Goal: Find specific page/section

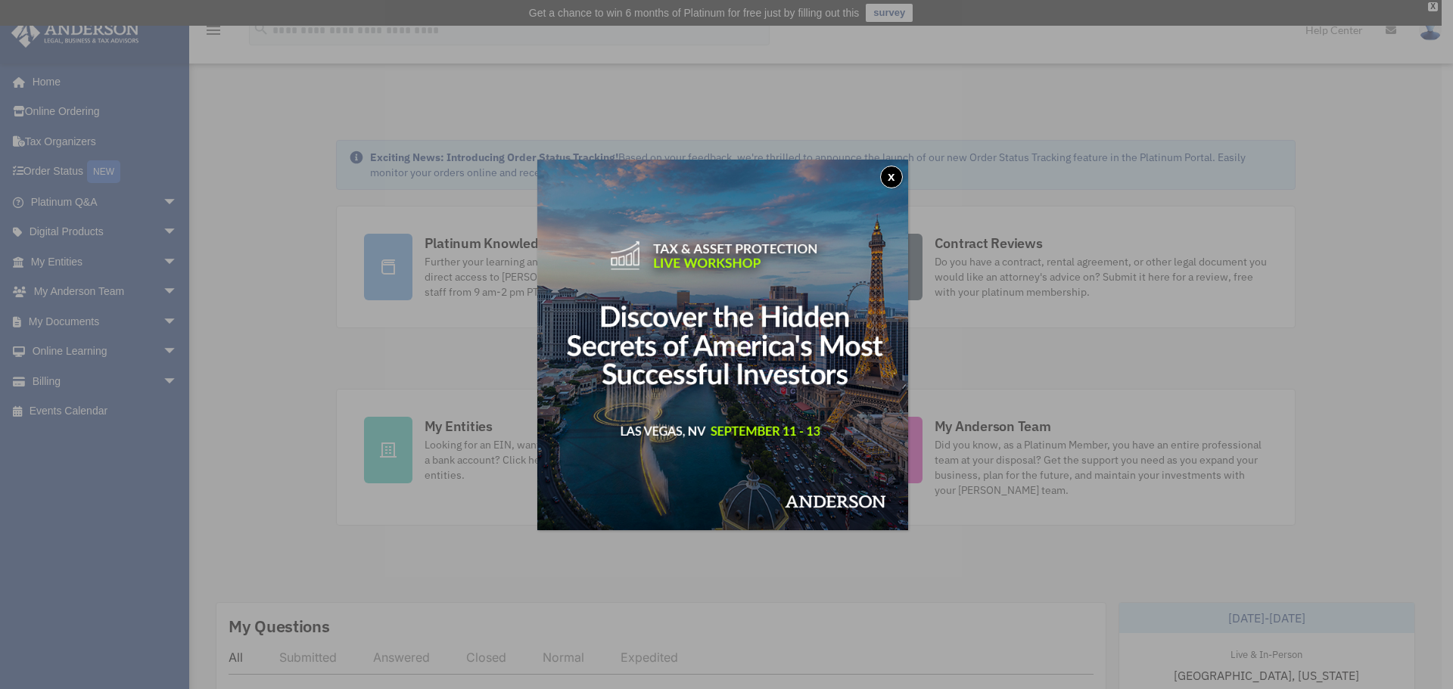
click at [893, 176] on button "x" at bounding box center [891, 177] width 23 height 23
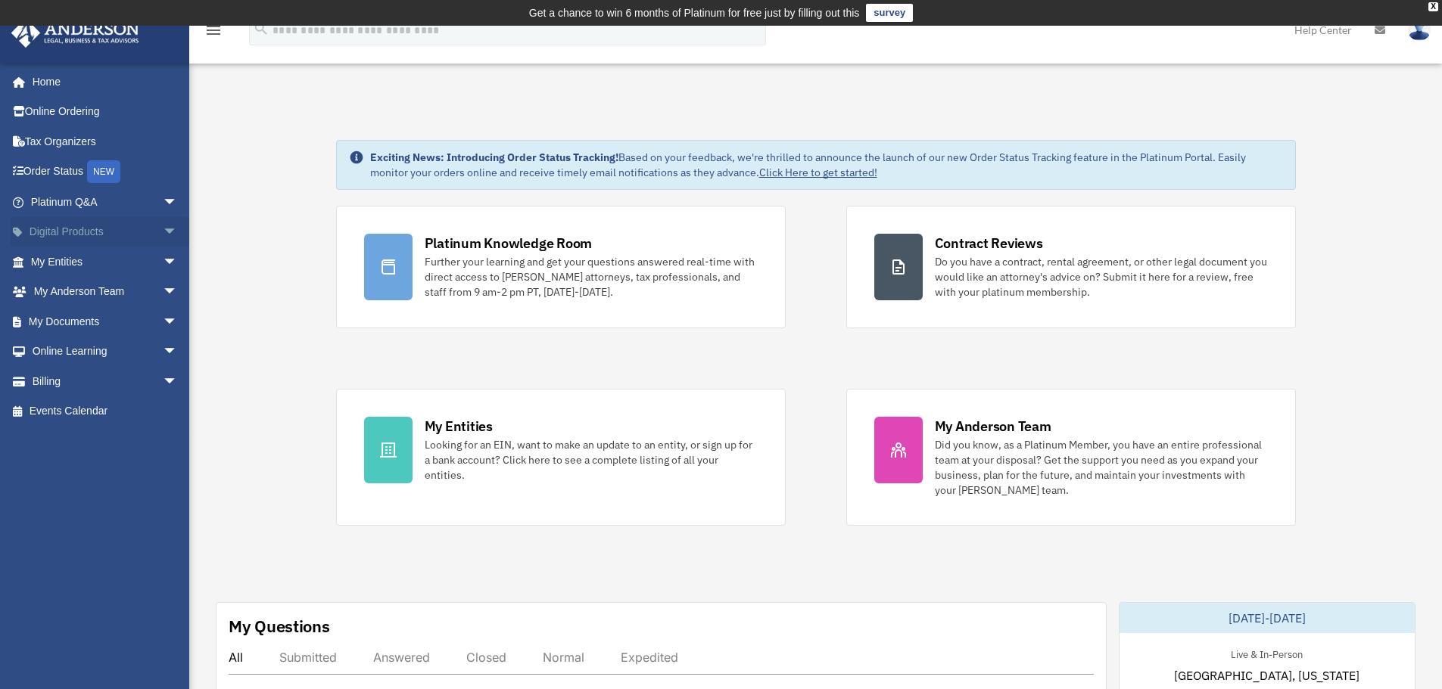
click at [163, 228] on span "arrow_drop_down" at bounding box center [178, 232] width 30 height 31
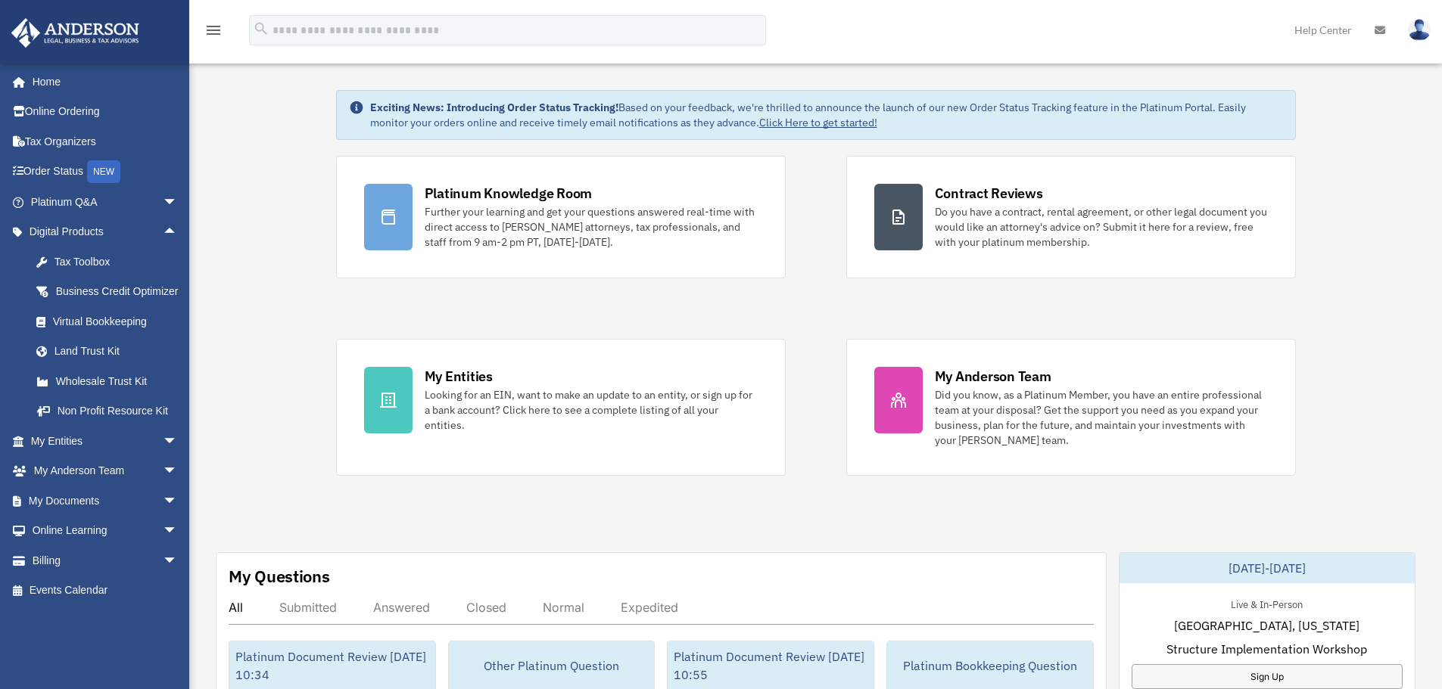
scroll to position [76, 0]
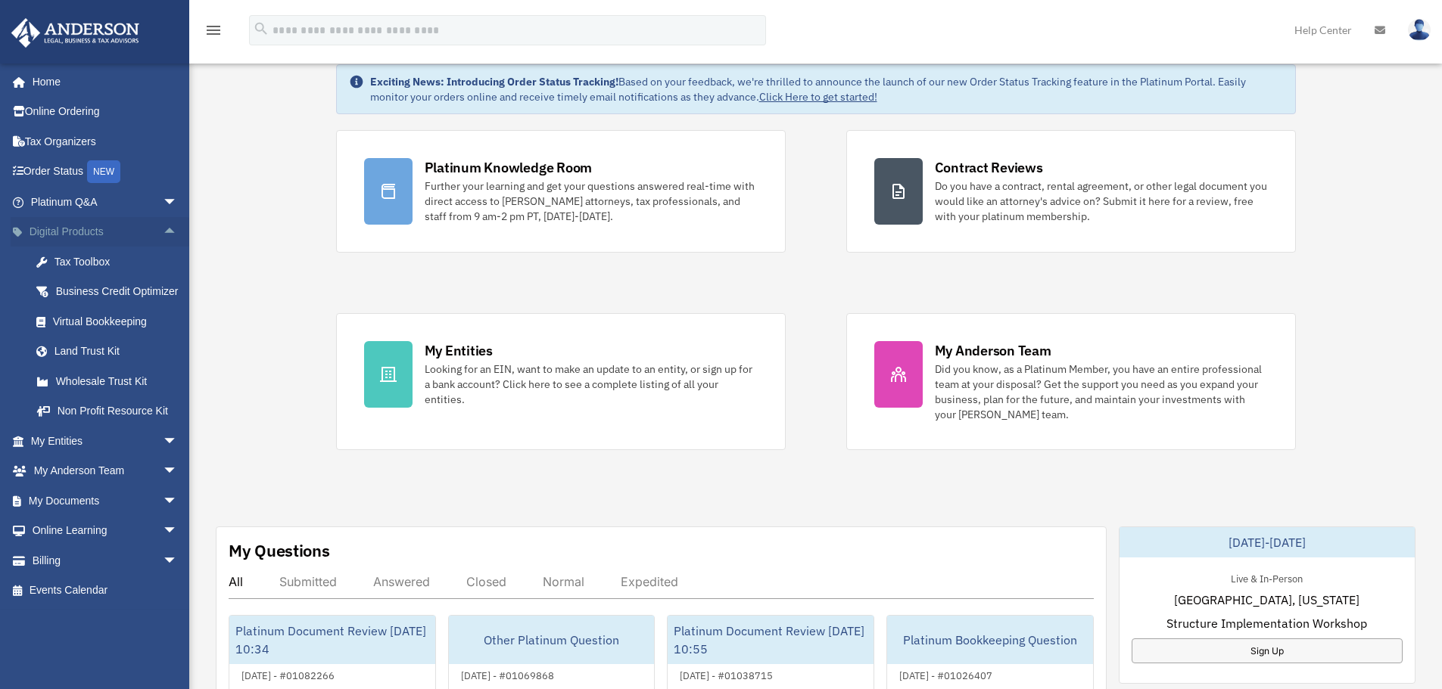
click at [61, 238] on link "Digital Products arrow_drop_up" at bounding box center [106, 232] width 190 height 30
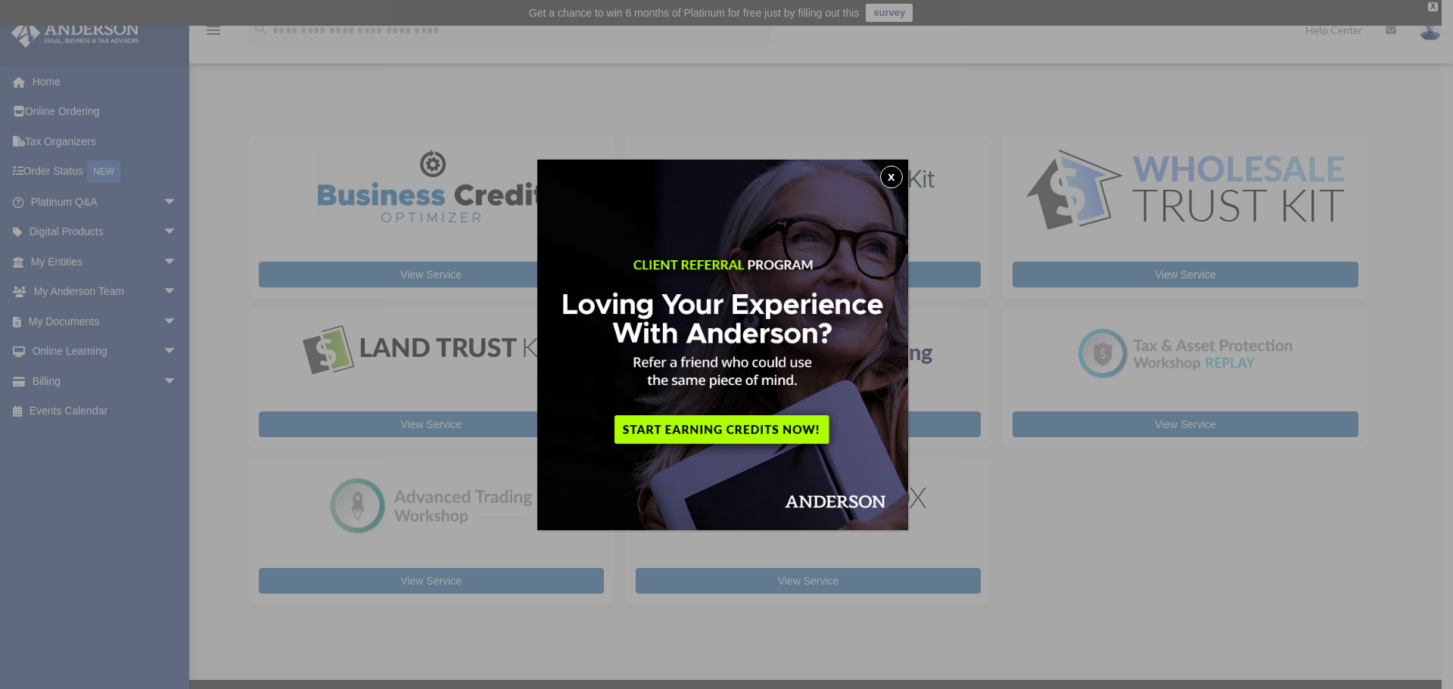
click at [903, 176] on button "x" at bounding box center [891, 177] width 23 height 23
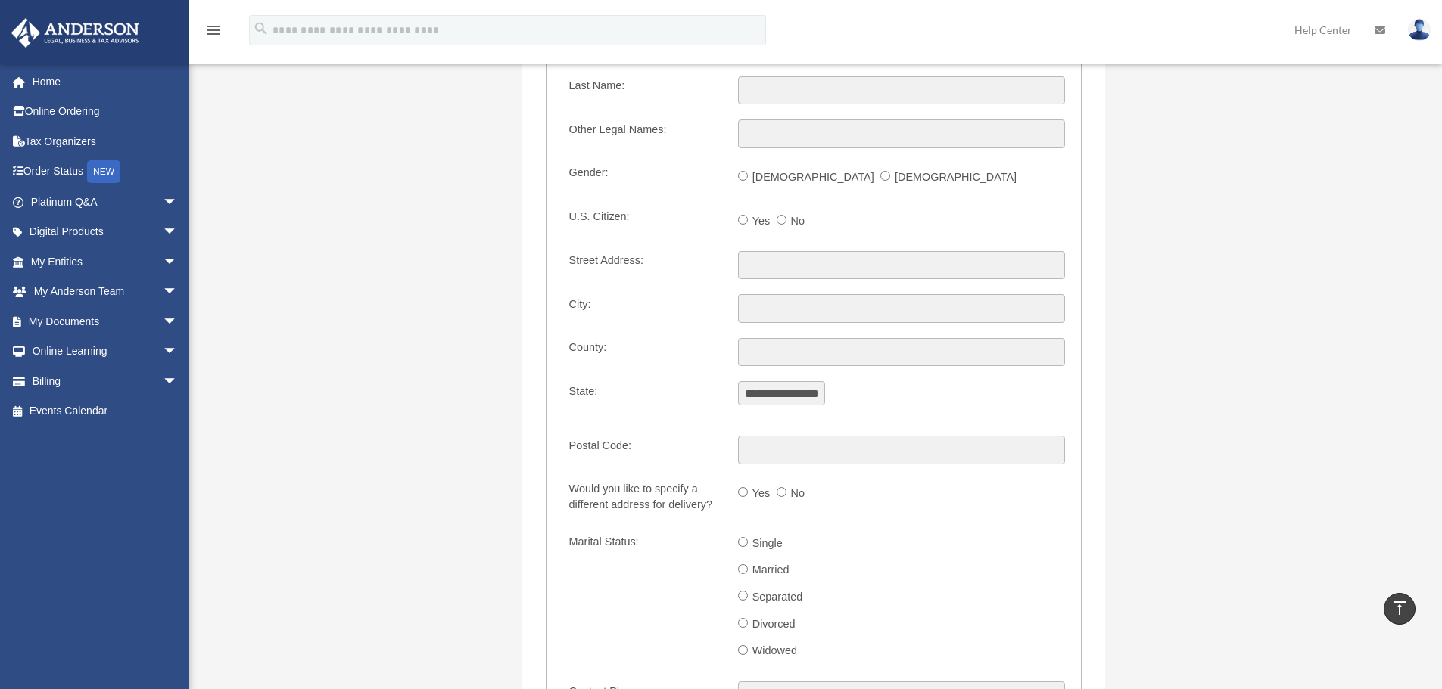
scroll to position [1040, 0]
